Goal: Transaction & Acquisition: Purchase product/service

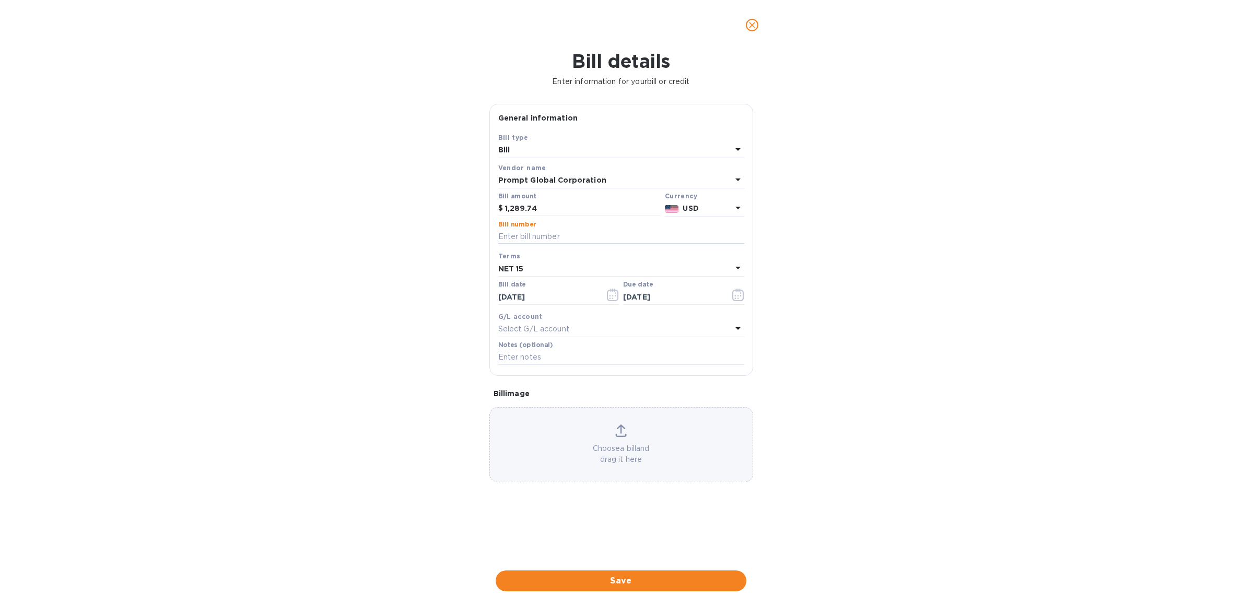
click at [563, 237] on input "text" at bounding box center [621, 237] width 246 height 16
type input "P"
type input "720-850"
click at [651, 576] on span "Save" at bounding box center [621, 581] width 234 height 13
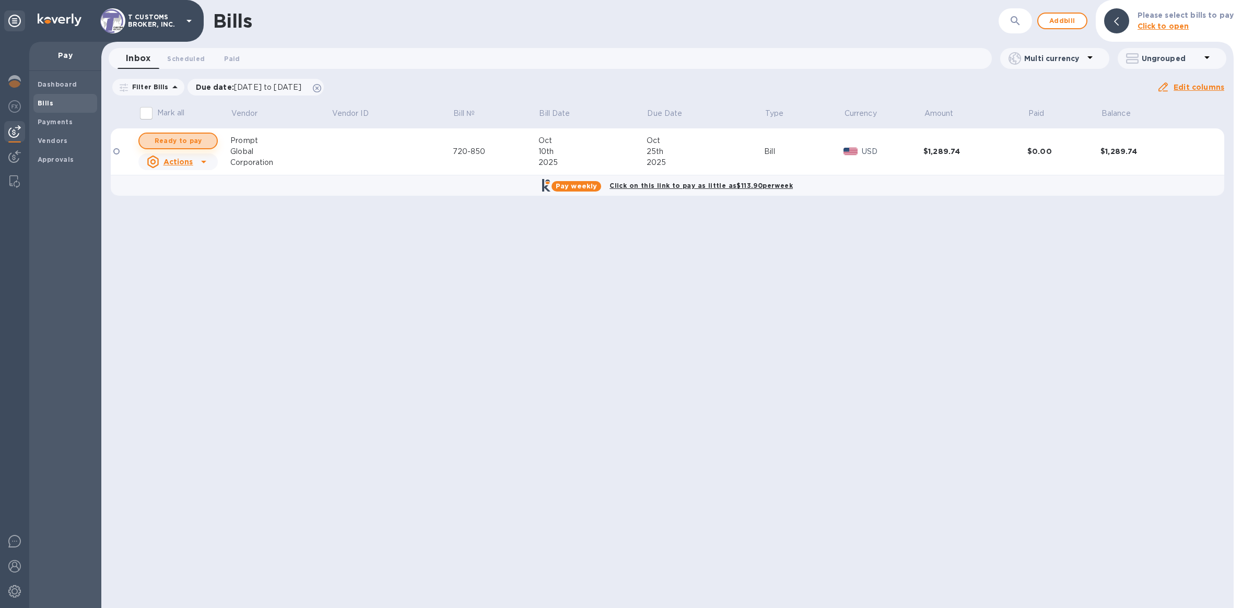
click at [209, 142] on button "Ready to pay" at bounding box center [177, 141] width 79 height 17
checkbox input "true"
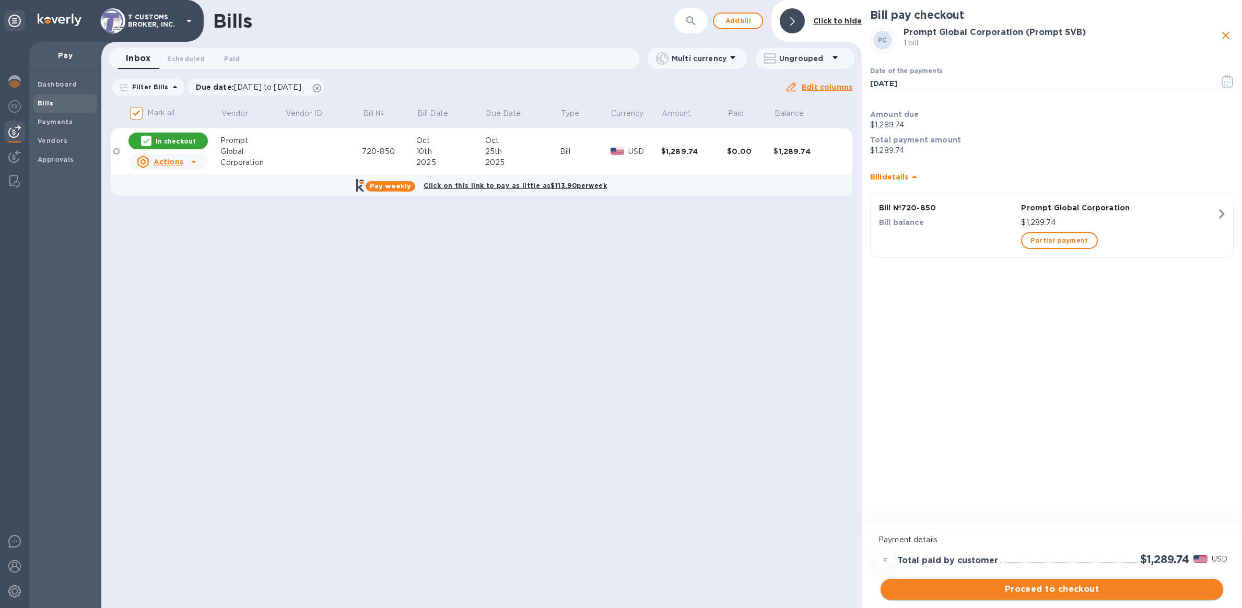
click at [1000, 593] on span "Proceed to checkout" at bounding box center [1052, 589] width 326 height 13
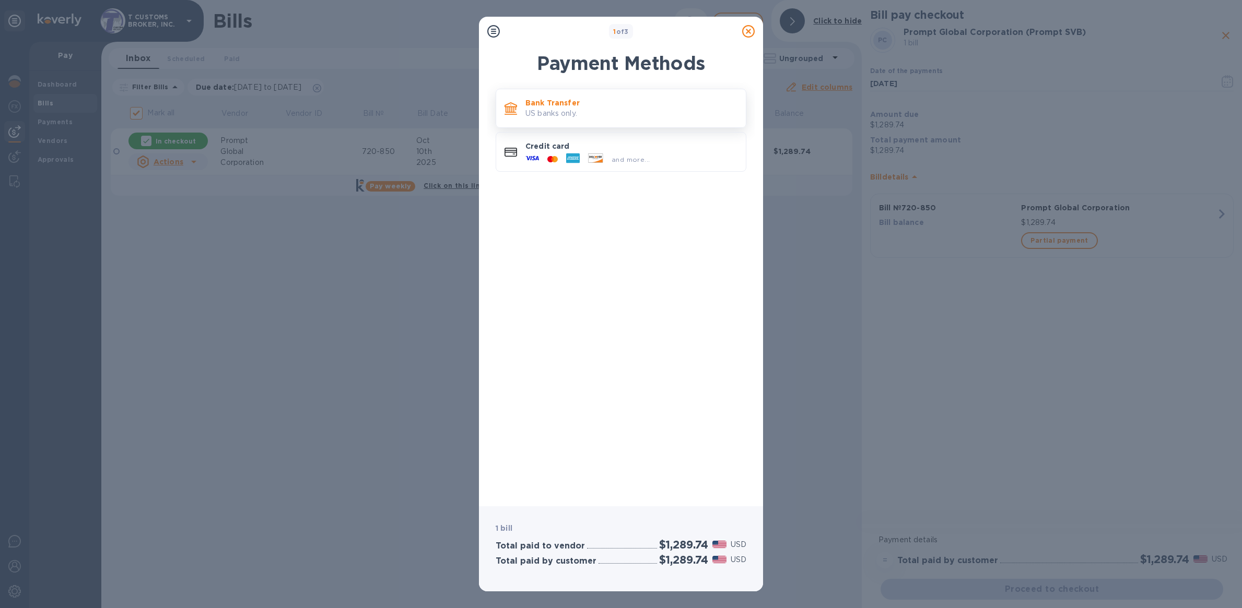
click at [658, 114] on p "US banks only." at bounding box center [631, 113] width 212 height 11
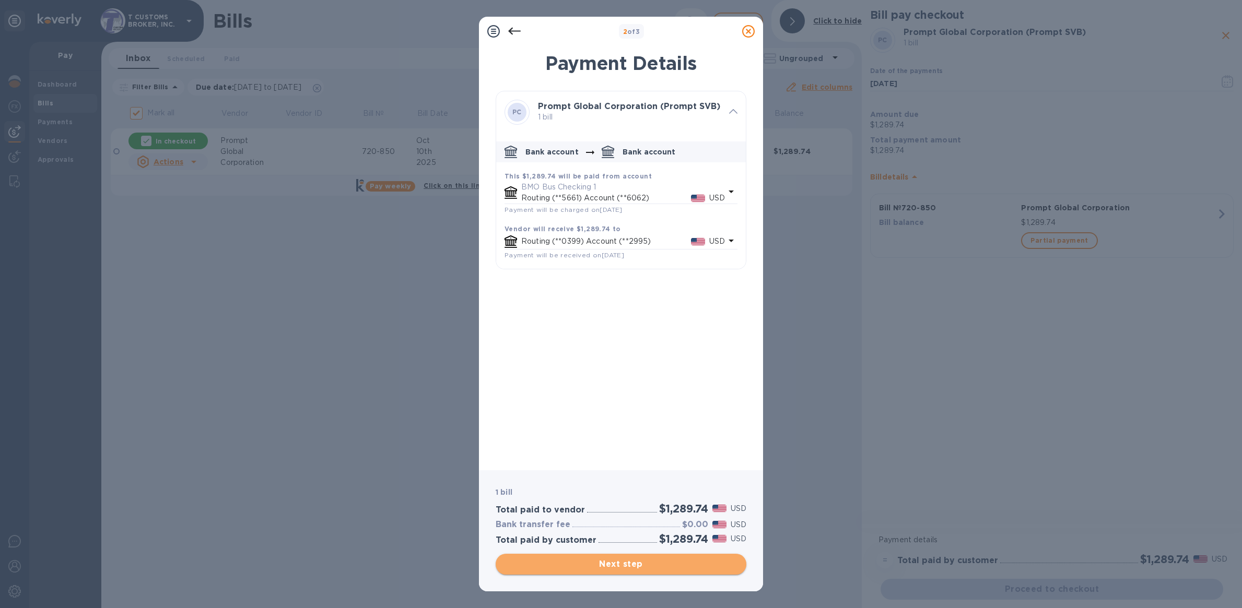
click at [686, 562] on span "Next step" at bounding box center [621, 564] width 234 height 13
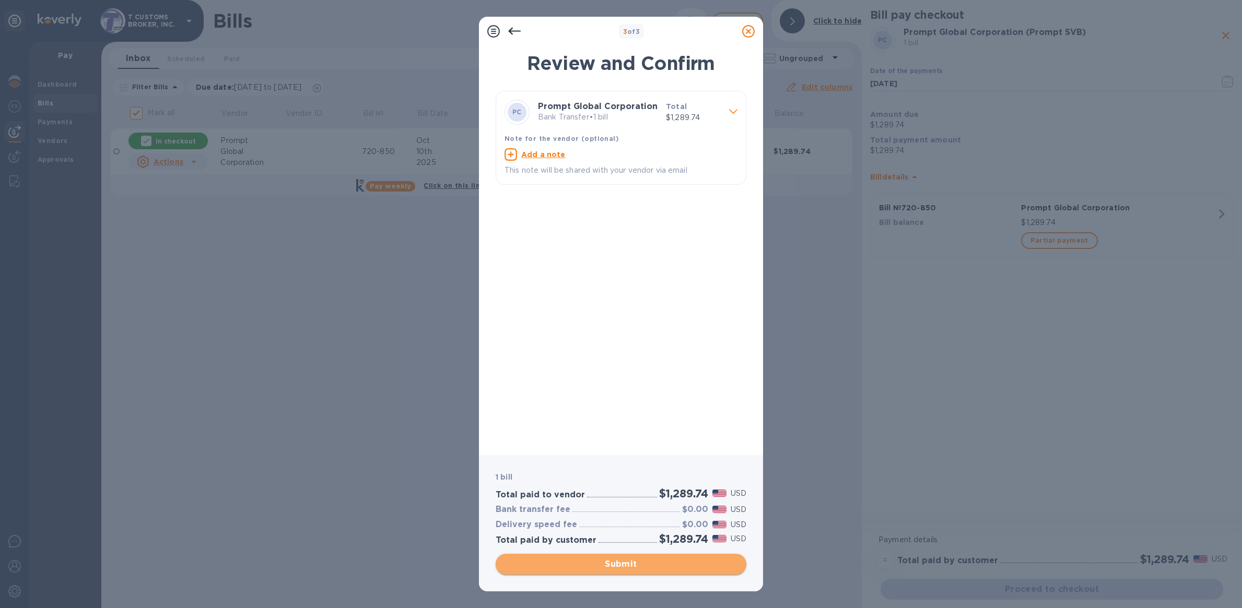
click at [635, 571] on button "Submit" at bounding box center [620, 564] width 251 height 21
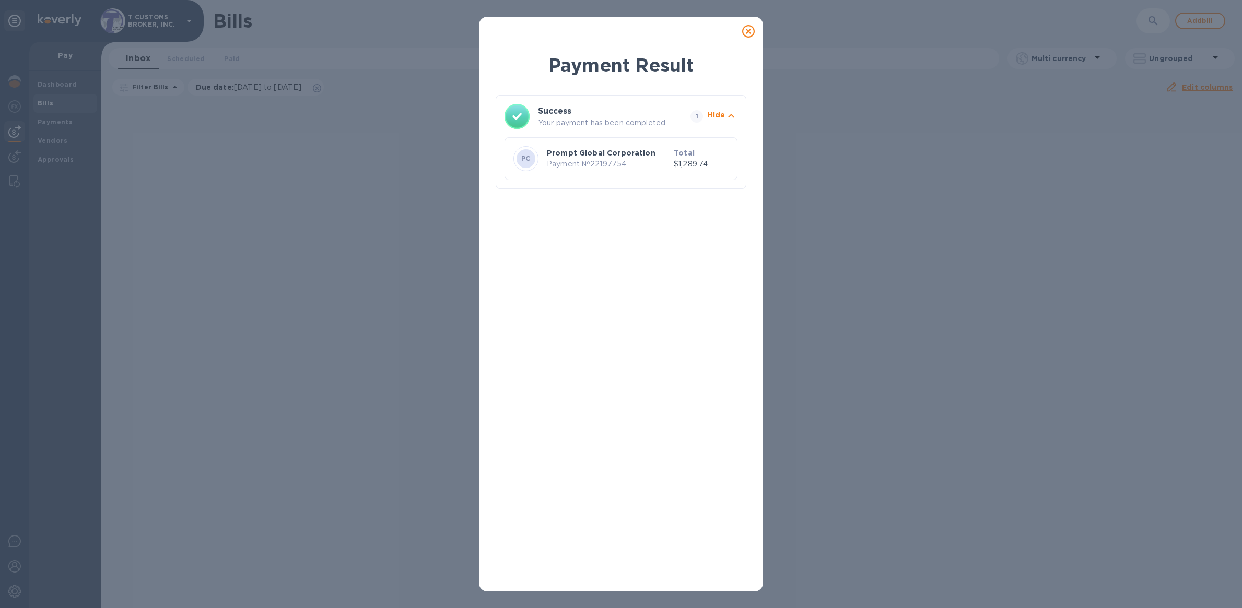
click at [750, 32] on icon at bounding box center [748, 31] width 13 height 13
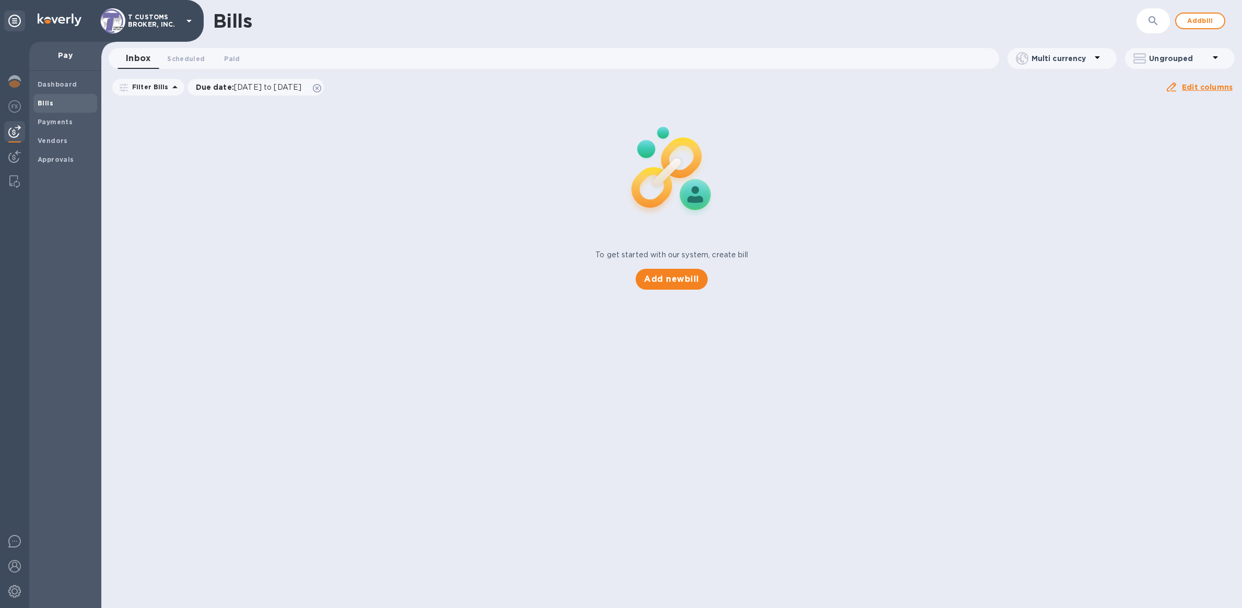
click at [871, 210] on div "To get started with our system, create bill Add new bill" at bounding box center [671, 195] width 1149 height 197
